Goal: Use online tool/utility: Use online tool/utility

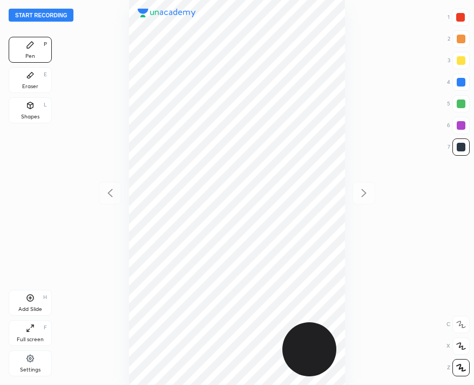
scroll to position [385, 301]
click at [59, 17] on button "Start recording" at bounding box center [41, 15] width 65 height 13
click at [314, 26] on div "00 : 23" at bounding box center [237, 192] width 217 height 385
click at [42, 87] on div "Eraser E" at bounding box center [30, 80] width 43 height 26
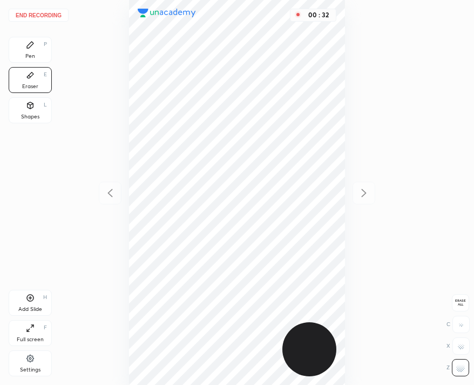
click at [462, 299] on span "Erase all" at bounding box center [461, 303] width 16 height 8
click at [36, 50] on div "Pen P" at bounding box center [30, 50] width 43 height 26
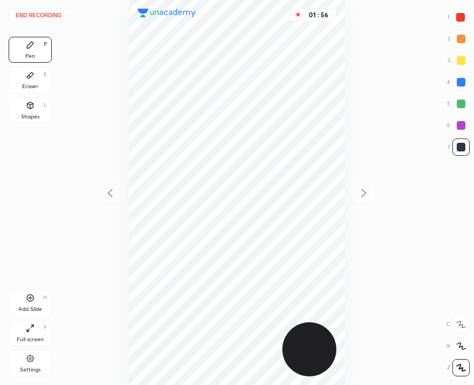
drag, startPoint x: 25, startPoint y: 298, endPoint x: 31, endPoint y: 295, distance: 6.8
click at [26, 298] on icon at bounding box center [30, 297] width 9 height 9
click at [54, 21] on button "End recording" at bounding box center [39, 15] width 60 height 13
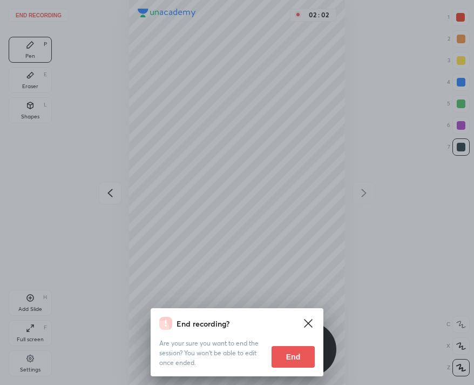
click at [306, 355] on button "End" at bounding box center [293, 357] width 43 height 22
